Goal: Task Accomplishment & Management: Manage account settings

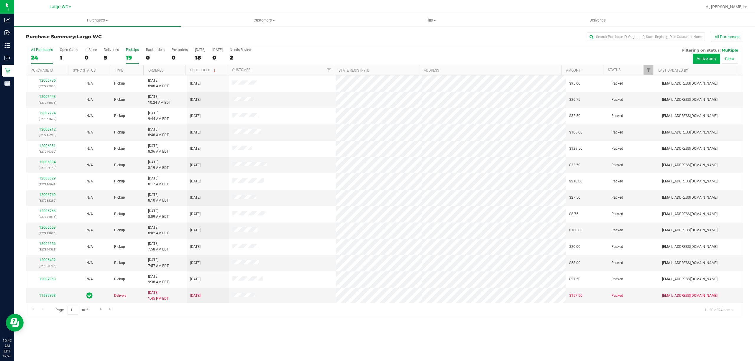
click at [129, 63] on label "PickUps 19" at bounding box center [132, 56] width 13 height 16
click at [0, 0] on input "PickUps 19" at bounding box center [0, 0] width 0 height 0
click at [430, 20] on span "Tills" at bounding box center [431, 20] width 166 height 5
click at [378, 33] on span "Manage tills" at bounding box center [367, 35] width 40 height 5
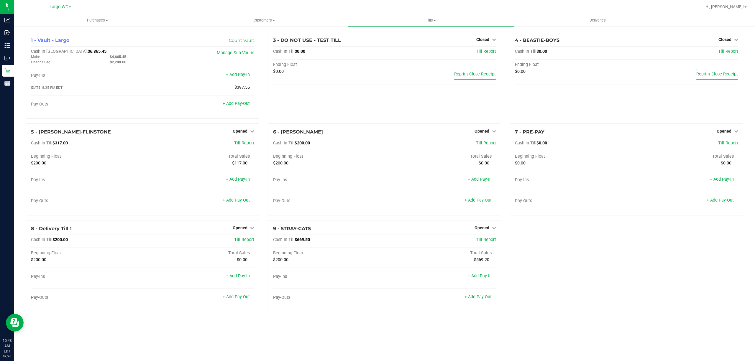
click at [263, 84] on div "1 - Vault - Largo Count Vault Cash In Vault: $6,865.45 Main: $4,665.45 Change B…" at bounding box center [143, 78] width 242 height 92
click at [237, 106] on link "+ Add Pay-Out" at bounding box center [236, 103] width 27 height 5
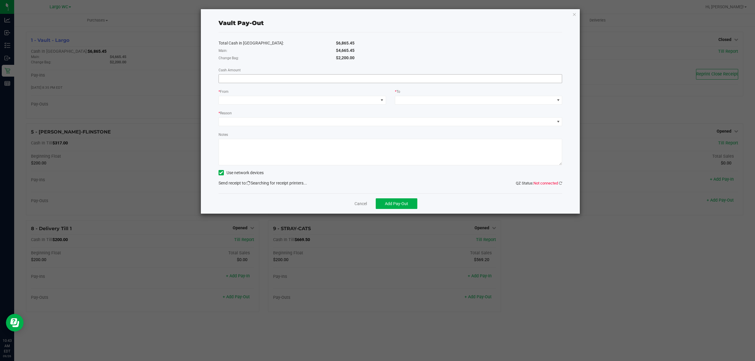
click at [277, 78] on input at bounding box center [390, 79] width 343 height 8
type input "$4,665.45"
click at [280, 98] on span at bounding box center [299, 100] width 160 height 8
click at [260, 140] on span "(Vault - Largo)" at bounding box center [246, 138] width 27 height 5
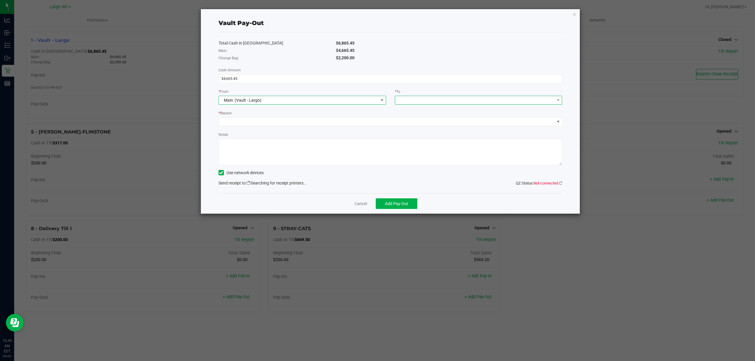
click at [447, 98] on span at bounding box center [475, 100] width 160 height 8
click at [415, 175] on span "Empyreal Transfer" at bounding box center [415, 173] width 33 height 5
click at [559, 179] on div "Total Cash in Vault: $6,865.45 Main: $4,665.45 Change Bag: $2,200.00 Cash Amoun…" at bounding box center [391, 112] width 344 height 161
click at [559, 183] on icon at bounding box center [560, 183] width 3 height 4
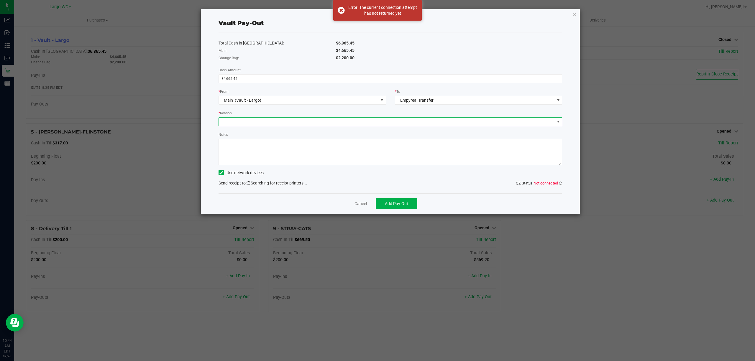
click at [276, 124] on span at bounding box center [387, 122] width 336 height 8
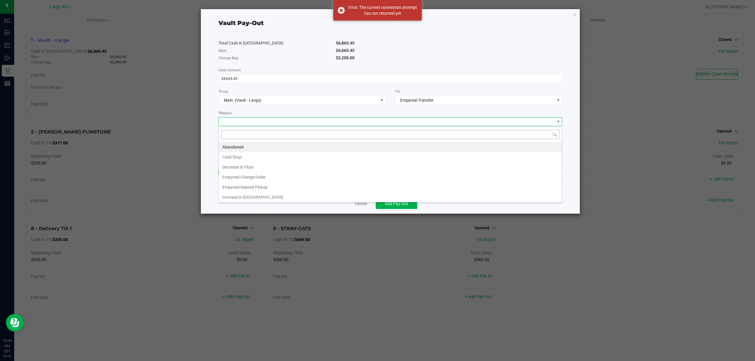
scroll to position [9, 343]
click at [262, 189] on li "Empyreal Deposit Pickup" at bounding box center [390, 187] width 343 height 10
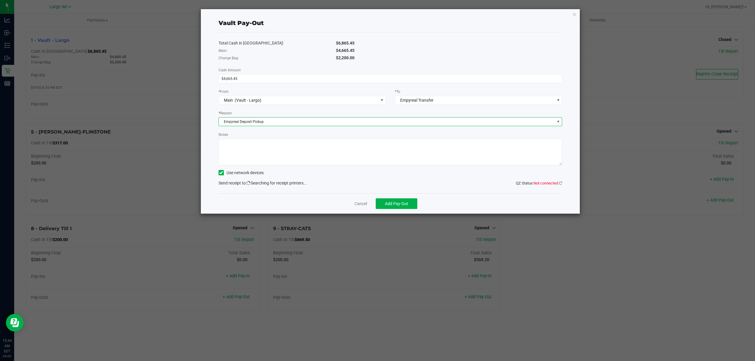
click at [258, 150] on textarea "Notes" at bounding box center [391, 152] width 344 height 27
click at [357, 204] on link "Cancel" at bounding box center [360, 204] width 12 height 6
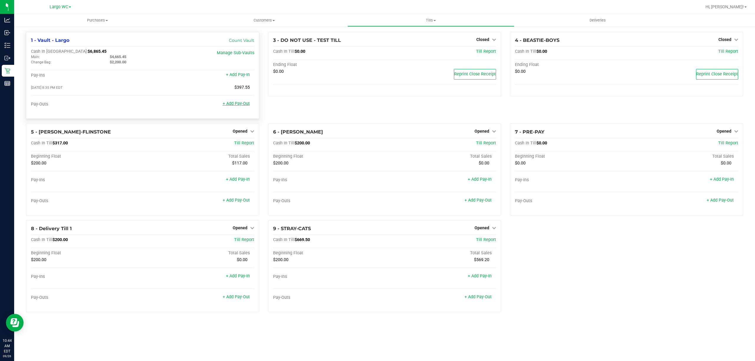
click at [246, 105] on link "+ Add Pay-Out" at bounding box center [236, 103] width 27 height 5
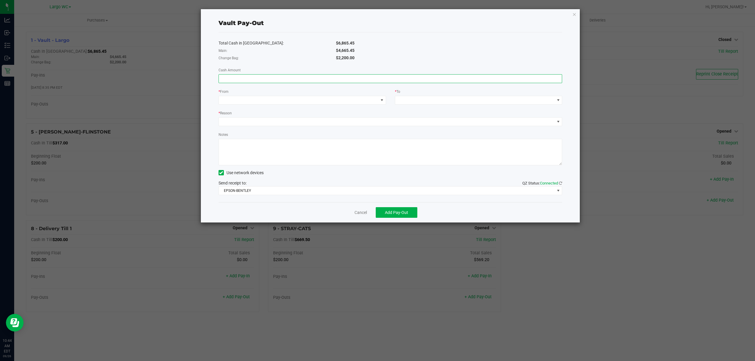
click at [275, 83] on input at bounding box center [390, 79] width 343 height 8
type input "$4,665.45"
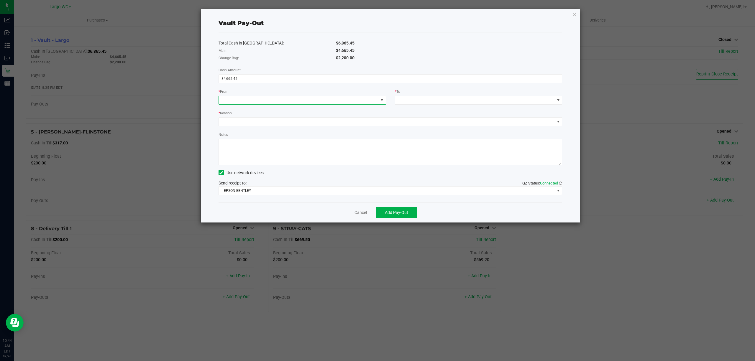
click at [291, 97] on span at bounding box center [299, 100] width 160 height 8
click at [260, 138] on span "(Vault - Largo)" at bounding box center [246, 138] width 27 height 5
click at [437, 95] on div "* To" at bounding box center [479, 91] width 168 height 7
click at [421, 95] on div "* To" at bounding box center [479, 91] width 168 height 7
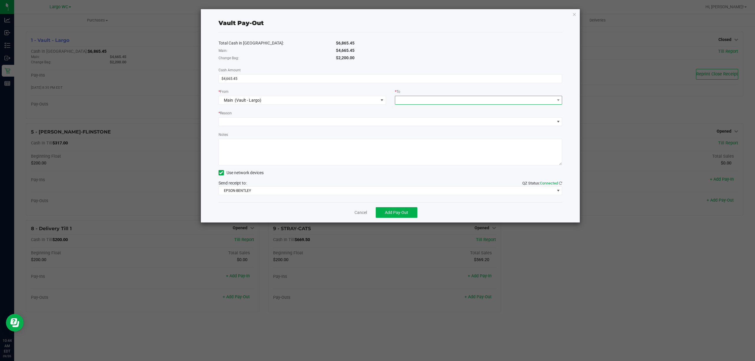
drag, startPoint x: 408, startPoint y: 98, endPoint x: 406, endPoint y: 104, distance: 5.8
click at [408, 100] on span at bounding box center [475, 100] width 160 height 8
click at [413, 176] on span "Empyreal Transfer" at bounding box center [415, 173] width 33 height 5
click at [228, 119] on span at bounding box center [387, 122] width 336 height 8
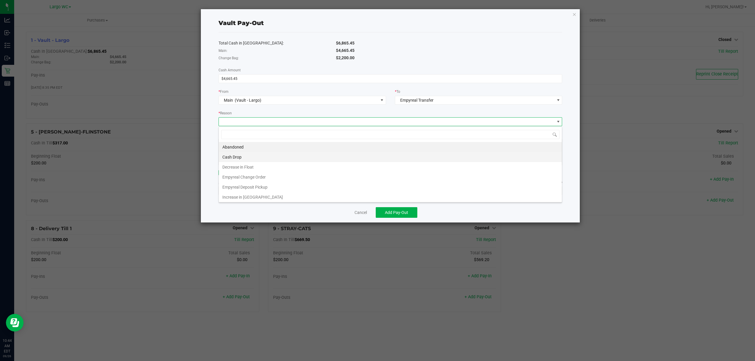
scroll to position [9, 343]
click at [240, 188] on li "Empyreal Deposit Pickup" at bounding box center [390, 187] width 343 height 10
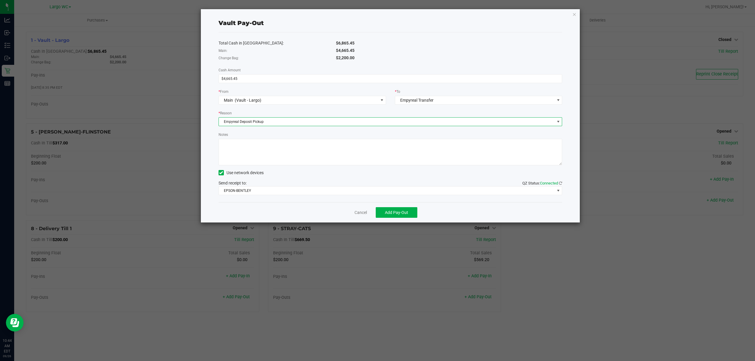
click at [262, 156] on textarea "Notes" at bounding box center [391, 152] width 344 height 27
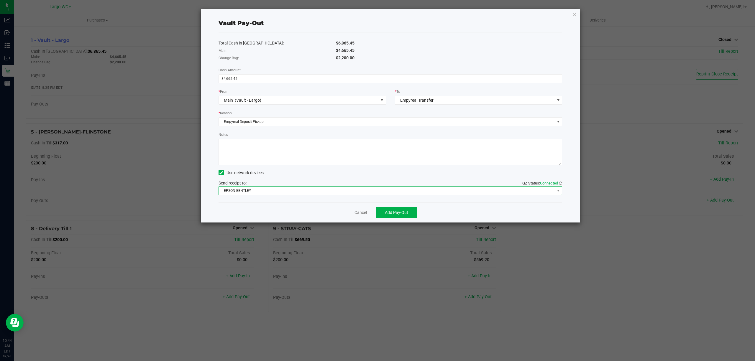
click at [269, 194] on span "EPSON-BENTLEY" at bounding box center [387, 191] width 336 height 8
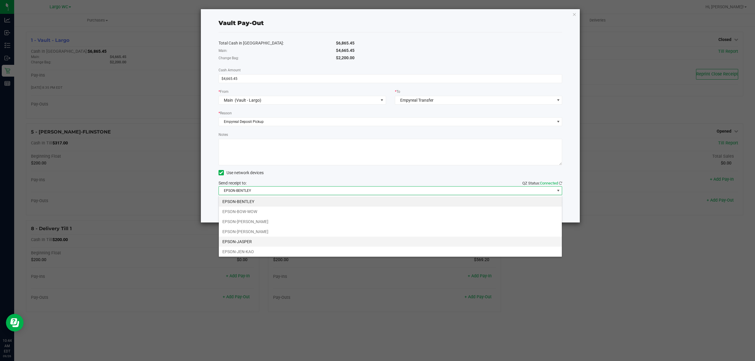
click at [260, 242] on li "EPSON-JASPER" at bounding box center [390, 242] width 343 height 10
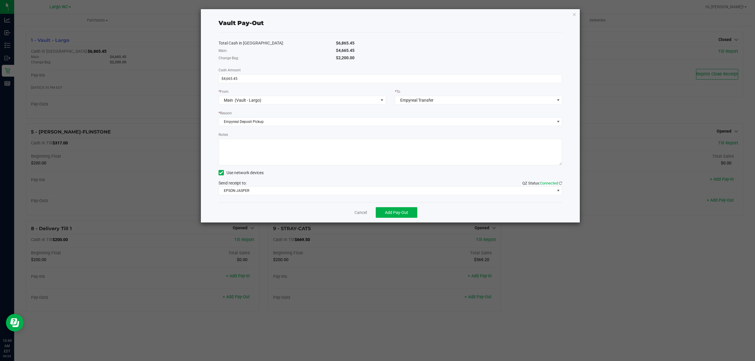
click at [267, 154] on textarea "Notes" at bounding box center [391, 152] width 344 height 27
click at [246, 142] on textarea "Notes" at bounding box center [391, 152] width 344 height 27
click at [334, 154] on textarea "Notes" at bounding box center [391, 152] width 344 height 27
type textarea "4665.45 Empyreal Deposit PU 20250926 - RB"
click at [310, 206] on div "Cancel Add Pay-Out" at bounding box center [391, 212] width 344 height 20
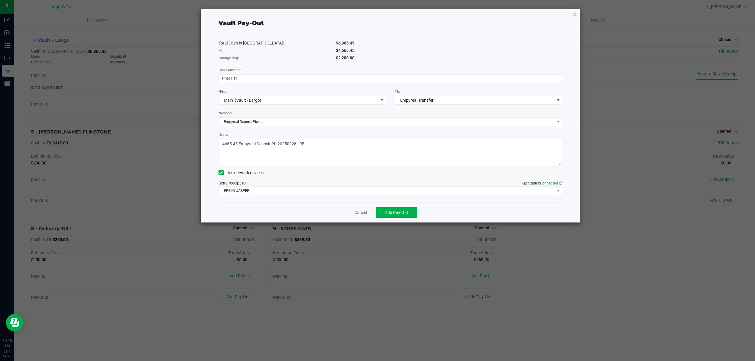
click at [472, 205] on div "Cancel Add Pay-Out" at bounding box center [391, 212] width 344 height 20
click at [387, 212] on span "Add Pay-Out" at bounding box center [396, 212] width 23 height 5
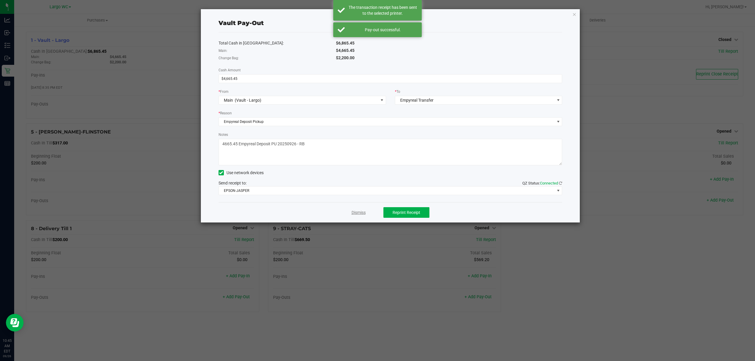
click at [357, 216] on link "Dismiss" at bounding box center [359, 213] width 14 height 6
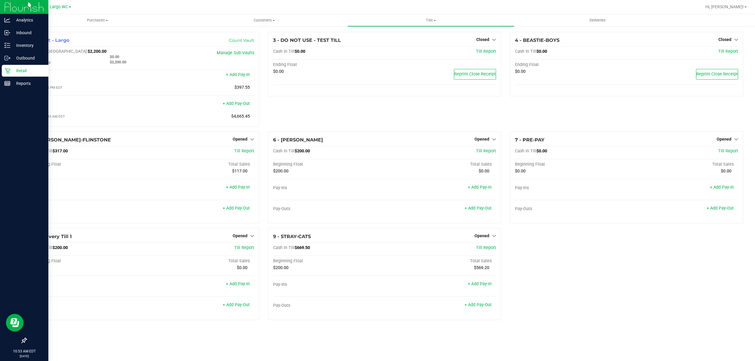
click at [12, 68] on p "Retail" at bounding box center [27, 70] width 35 height 7
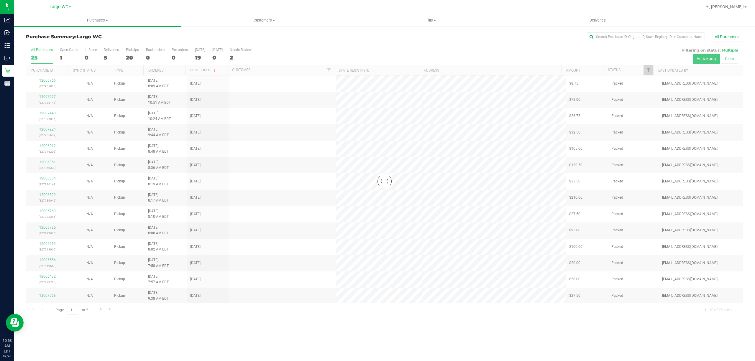
click at [136, 54] on div at bounding box center [384, 181] width 717 height 272
click at [135, 57] on div "20" at bounding box center [132, 57] width 13 height 7
click at [0, 0] on input "PickUps 20" at bounding box center [0, 0] width 0 height 0
click at [86, 58] on div "0" at bounding box center [91, 57] width 12 height 7
click at [0, 0] on input "In Store 0" at bounding box center [0, 0] width 0 height 0
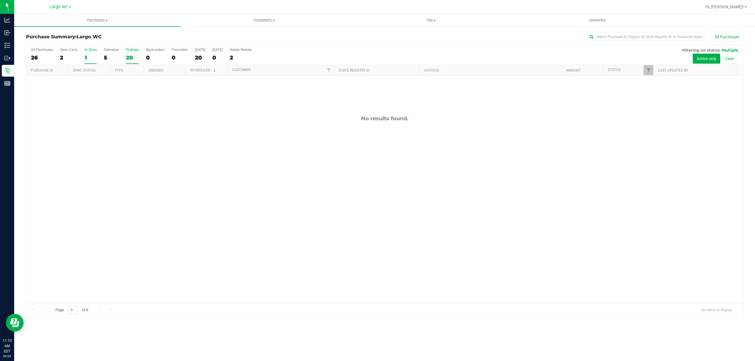
drag, startPoint x: 138, startPoint y: 47, endPoint x: 136, endPoint y: 53, distance: 7.2
click at [137, 47] on div "All Purchases 26 Open Carts 2 In Store 1 Deliveries 5 PickUps 20 Back-orders 0 …" at bounding box center [384, 181] width 717 height 272
click at [136, 58] on div "20" at bounding box center [132, 57] width 13 height 7
click at [0, 0] on input "PickUps 20" at bounding box center [0, 0] width 0 height 0
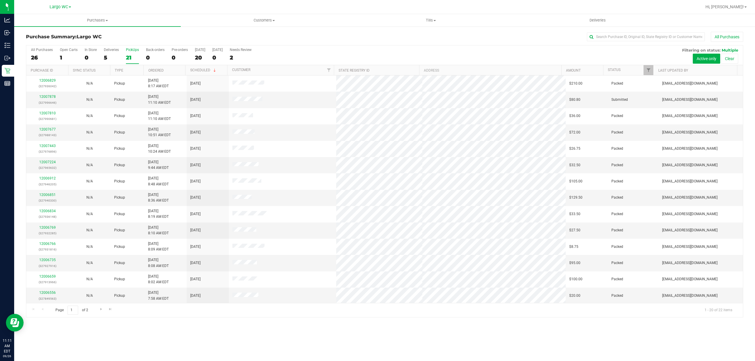
click at [137, 55] on div "21" at bounding box center [132, 57] width 13 height 7
click at [0, 0] on input "PickUps 21" at bounding box center [0, 0] width 0 height 0
drag, startPoint x: 225, startPoint y: 91, endPoint x: 298, endPoint y: 105, distance: 75.0
click at [298, 105] on tbody "12006829 (327936042) N/A Pickup 9/26/2025 8:17 AM EDT 9/26/2025 $210.00 Packed …" at bounding box center [384, 238] width 717 height 326
click at [298, 105] on td at bounding box center [283, 100] width 108 height 16
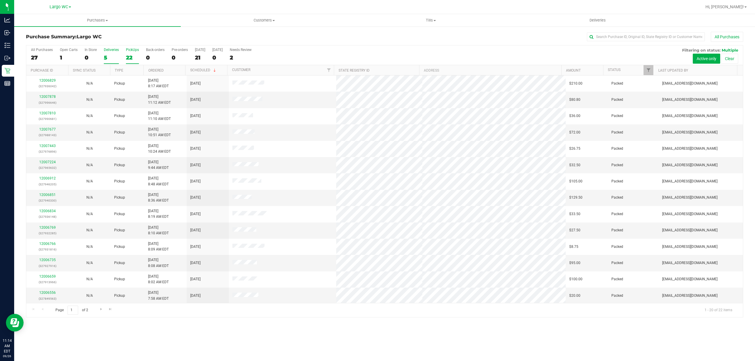
click at [113, 55] on div "5" at bounding box center [111, 57] width 15 height 7
click at [0, 0] on input "Deliveries 5" at bounding box center [0, 0] width 0 height 0
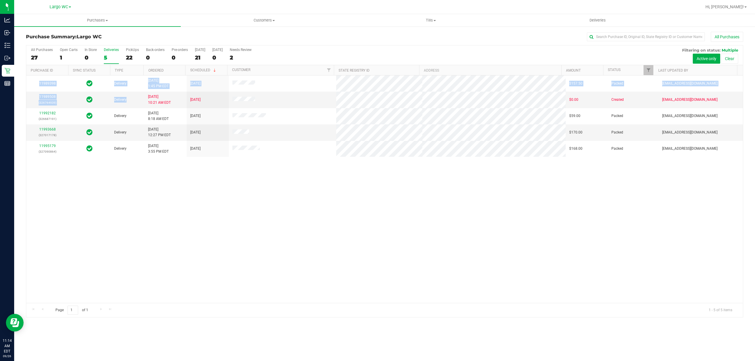
drag, startPoint x: 143, startPoint y: 101, endPoint x: 202, endPoint y: 171, distance: 91.2
click at [202, 170] on div "11989398 Delivery 9/24/2025 1:45 PM EDT 9/26/2025 $157.50 Packed rbarcomb@livep…" at bounding box center [384, 189] width 717 height 228
click at [202, 171] on div "11989398 Delivery 9/24/2025 1:45 PM EDT 9/26/2025 $157.50 Packed rbarcomb@livep…" at bounding box center [384, 189] width 717 height 228
click at [102, 57] on div "All Purchases 27 Open Carts 1 In Store 0 Deliveries 5 PickUps 22 Back-orders 0 …" at bounding box center [384, 55] width 717 height 20
click at [137, 55] on div "22" at bounding box center [132, 57] width 13 height 7
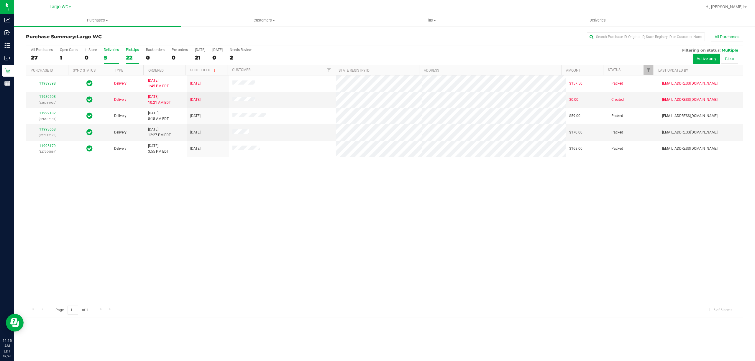
click at [0, 0] on input "PickUps 22" at bounding box center [0, 0] width 0 height 0
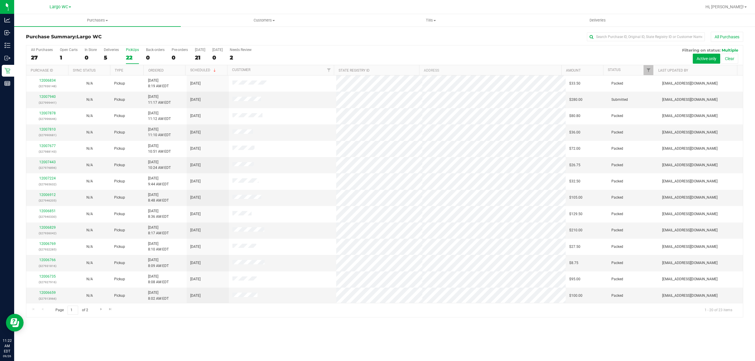
click at [137, 58] on div "22" at bounding box center [132, 57] width 13 height 7
click at [0, 0] on input "PickUps 22" at bounding box center [0, 0] width 0 height 0
drag, startPoint x: 189, startPoint y: 99, endPoint x: 210, endPoint y: 101, distance: 21.0
click at [210, 101] on td "[DATE]" at bounding box center [208, 100] width 42 height 16
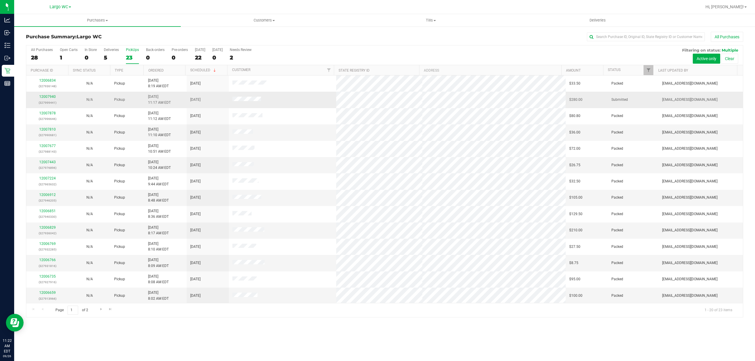
click at [47, 94] on div "12007940 (327999441)" at bounding box center [47, 99] width 35 height 11
click at [51, 100] on p "(327999441)" at bounding box center [47, 103] width 35 height 6
click at [47, 96] on link "12007940" at bounding box center [47, 97] width 17 height 4
click at [47, 99] on link "12007940" at bounding box center [47, 97] width 17 height 4
click at [49, 98] on link "12007940" at bounding box center [47, 97] width 17 height 4
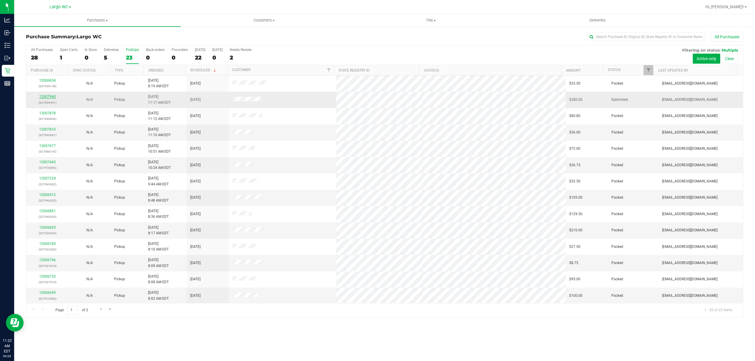
click at [49, 98] on link "12007940" at bounding box center [47, 97] width 17 height 4
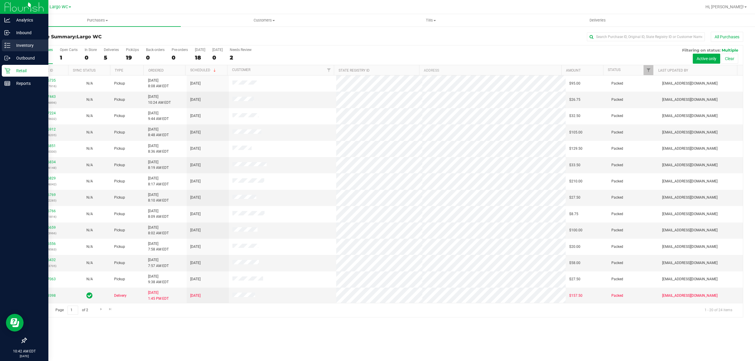
click at [11, 40] on div "Inventory" at bounding box center [25, 46] width 47 height 12
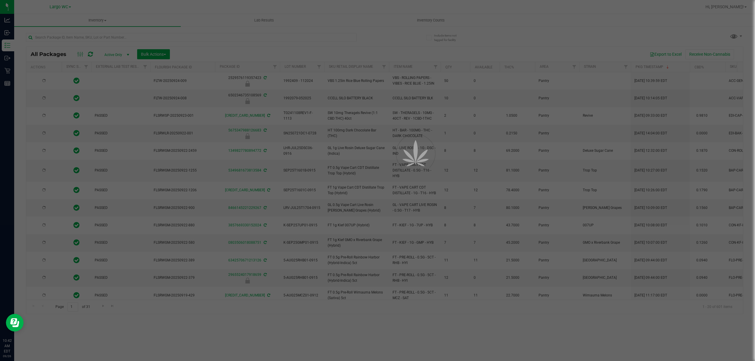
type input "[DATE]"
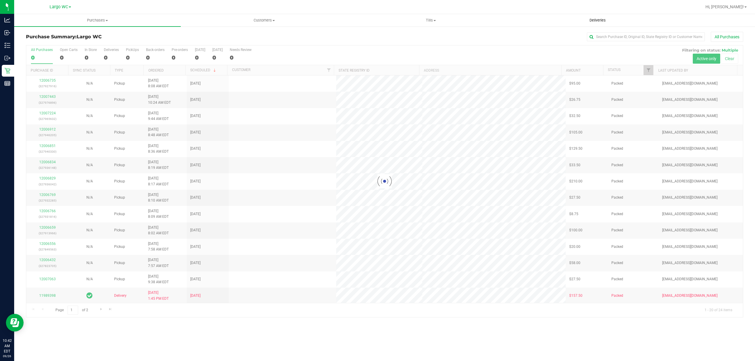
click at [598, 23] on span "Deliveries" at bounding box center [598, 20] width 32 height 5
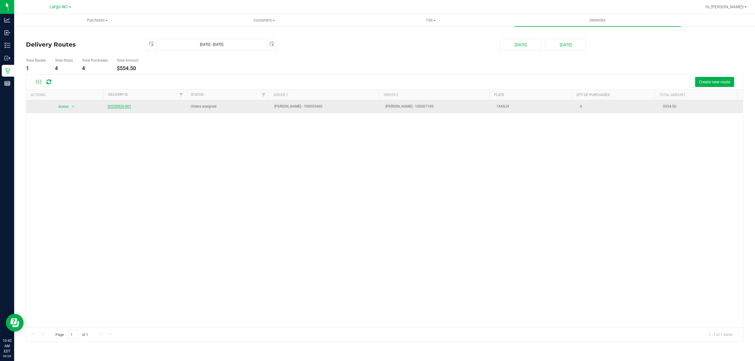
click at [124, 106] on link "20250926-001" at bounding box center [120, 106] width 24 height 4
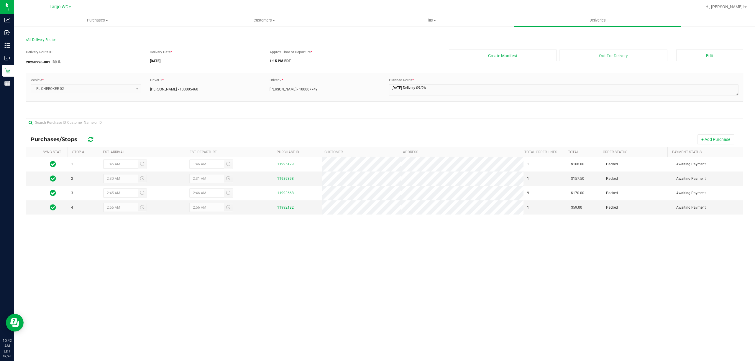
click at [223, 267] on div "1 1:45 AM 1:46 AM 11995179 1 $168.00 Packed Awaiting Payment 2 2:30 AM 2:31 AM …" at bounding box center [384, 271] width 717 height 228
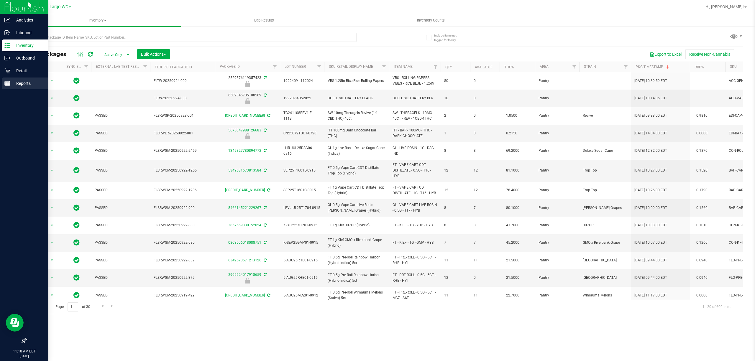
click at [13, 82] on p "Reports" at bounding box center [27, 83] width 35 height 7
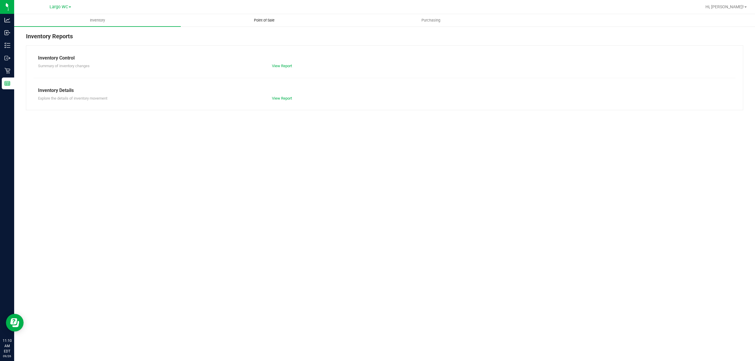
click at [260, 20] on span "Point of Sale" at bounding box center [264, 20] width 37 height 5
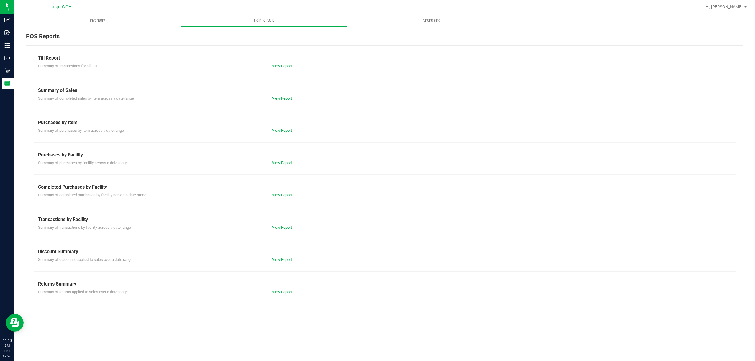
click at [282, 198] on div "View Report" at bounding box center [325, 195] width 117 height 6
click at [282, 193] on link "View Report" at bounding box center [282, 195] width 20 height 4
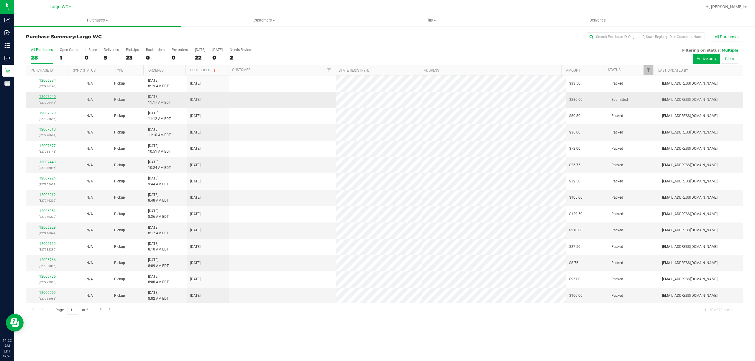
click at [50, 97] on link "12007940" at bounding box center [47, 97] width 17 height 4
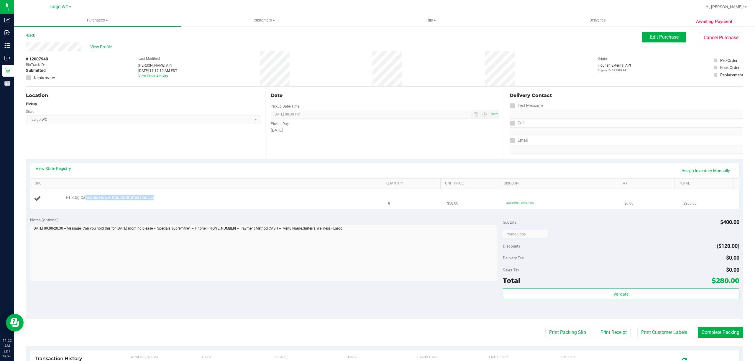
drag, startPoint x: 158, startPoint y: 196, endPoint x: 180, endPoint y: 198, distance: 21.6
click at [180, 198] on div "FT 3.5g Cannabis Flower Double Stuffed (Indica)" at bounding box center [221, 198] width 316 height 6
click at [182, 210] on div "View State Registry Assign Inventory Manually SKU Quantity Unit Price Discount …" at bounding box center [384, 186] width 717 height 54
click at [58, 170] on link "View State Registry" at bounding box center [53, 169] width 35 height 6
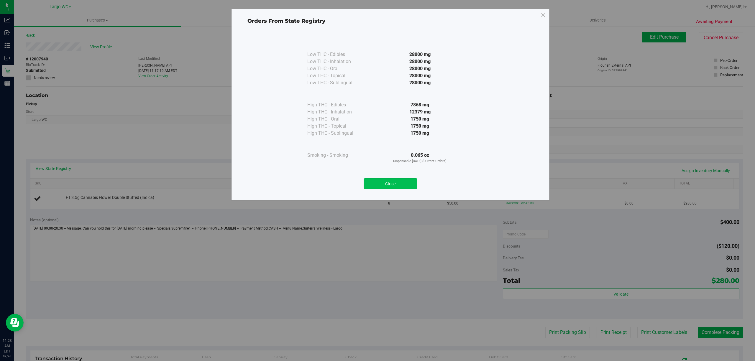
click at [404, 178] on button "Close" at bounding box center [391, 183] width 54 height 11
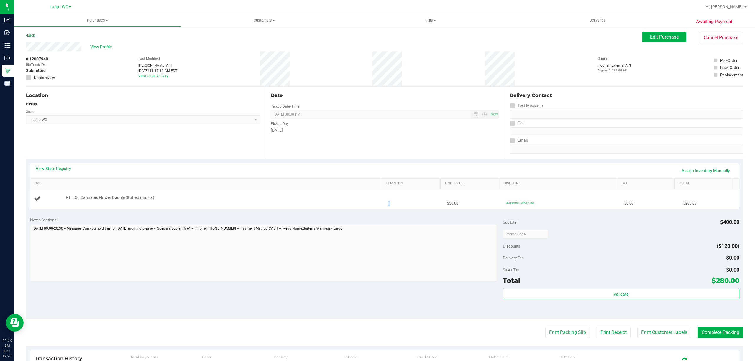
drag, startPoint x: 375, startPoint y: 204, endPoint x: 392, endPoint y: 204, distance: 17.1
click at [391, 204] on tr "FT 3.5g Cannabis Flower Double Stuffed (Indica) 8 $50.00 30premfire1: 30% off l…" at bounding box center [384, 199] width 709 height 20
click at [392, 210] on div "View State Registry Assign Inventory Manually SKU Quantity Unit Price Discount …" at bounding box center [384, 186] width 717 height 54
click at [651, 38] on span "Edit Purchase" at bounding box center [664, 37] width 29 height 6
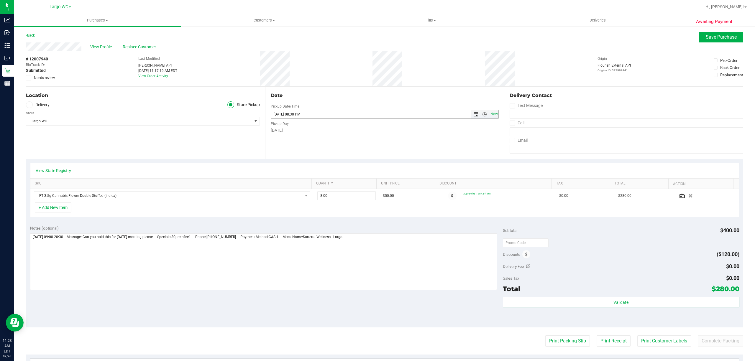
click at [475, 113] on span "Open the date view" at bounding box center [476, 114] width 10 height 5
click at [283, 183] on link "29" at bounding box center [282, 183] width 9 height 9
type input "[DATE] 08:30 PM"
click at [409, 152] on div "Date Pickup Date/Time [DATE] Now [DATE] 08:30 PM Now Pickup Day [DATE]" at bounding box center [384, 123] width 239 height 72
click at [710, 33] on button "Save Purchase" at bounding box center [721, 37] width 44 height 11
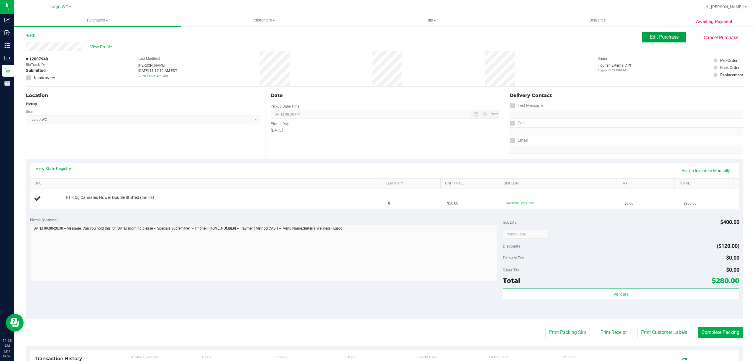
click at [646, 41] on button "Edit Purchase" at bounding box center [664, 37] width 44 height 11
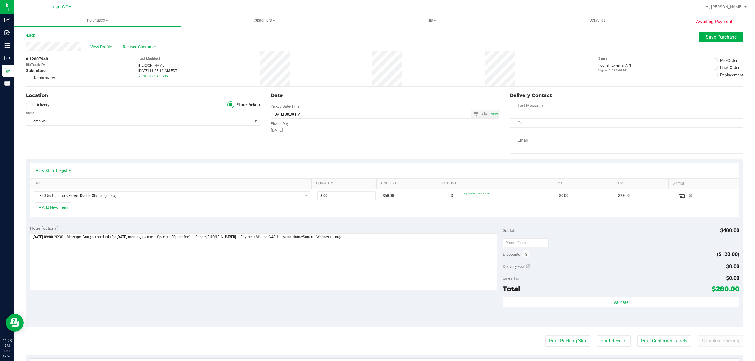
click at [41, 77] on span "Needs review" at bounding box center [44, 77] width 21 height 5
click at [0, 0] on input "Needs review" at bounding box center [0, 0] width 0 height 0
click at [416, 246] on textarea at bounding box center [263, 262] width 467 height 57
click at [209, 154] on div "Location Delivery Store Pickup Store Largo WC Select Store [PERSON_NAME][GEOGRA…" at bounding box center [145, 123] width 239 height 72
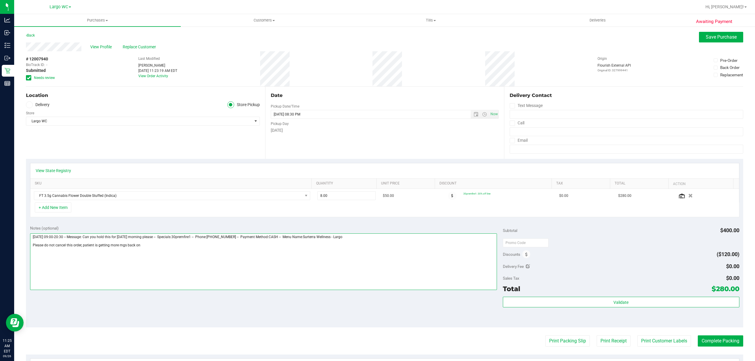
click at [166, 249] on textarea at bounding box center [263, 262] width 467 height 57
type textarea "[DATE] 09:00-20:30 -- Message: Can you hold this for [DATE] morning please -- S…"
click at [695, 44] on div "View Profile Replace Customer" at bounding box center [384, 46] width 717 height 9
click at [705, 44] on div "View Profile Replace Customer" at bounding box center [384, 46] width 717 height 9
click at [705, 40] on button "Save Purchase" at bounding box center [721, 37] width 44 height 11
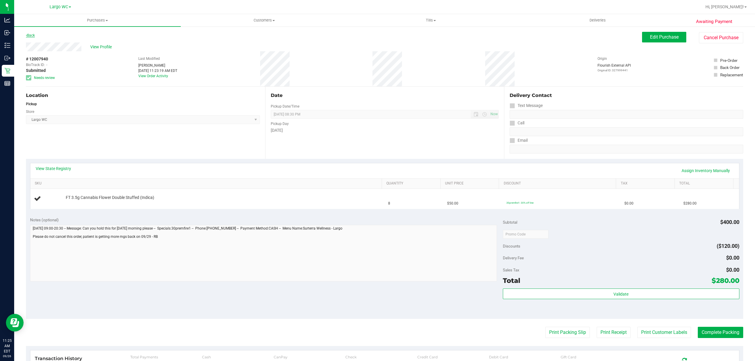
click at [32, 36] on link "Back" at bounding box center [30, 35] width 9 height 4
